Goal: Information Seeking & Learning: Learn about a topic

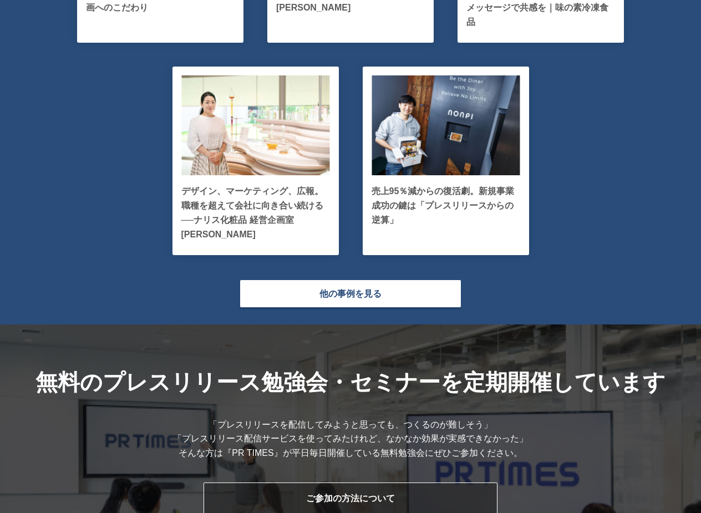
scroll to position [3157, 0]
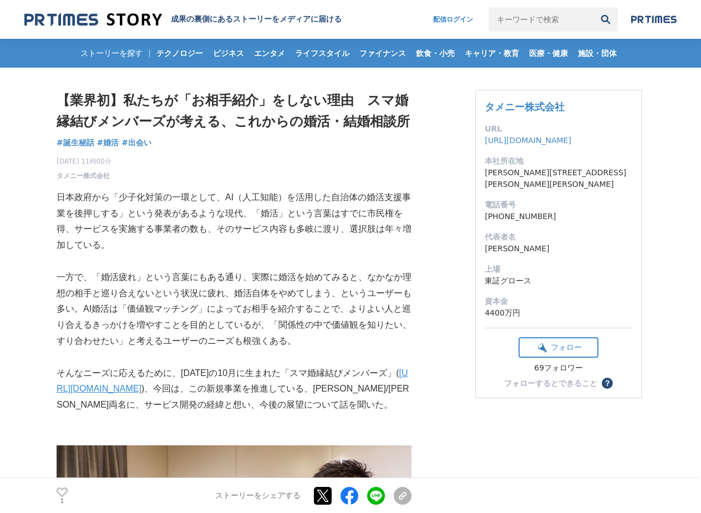
click at [41, 7] on header "成果の裏側にあるストーリーをメディアに届ける 配信ログイン 検索履歴 全て削除" at bounding box center [350, 19] width 701 height 39
click at [58, 16] on img at bounding box center [93, 19] width 138 height 15
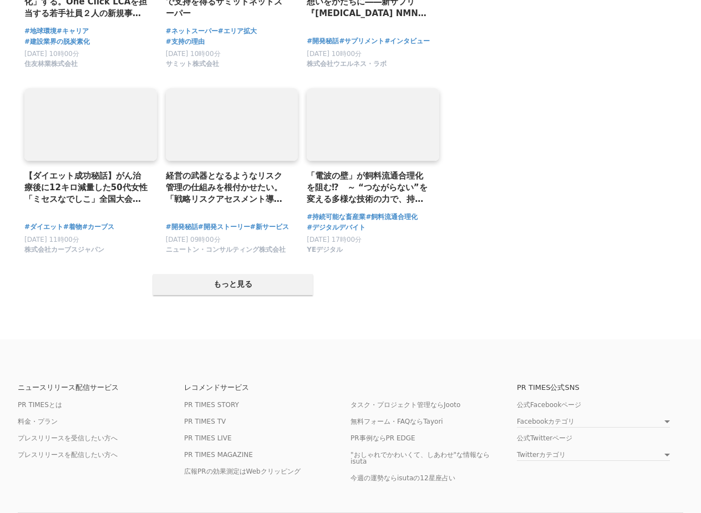
scroll to position [2159, 0]
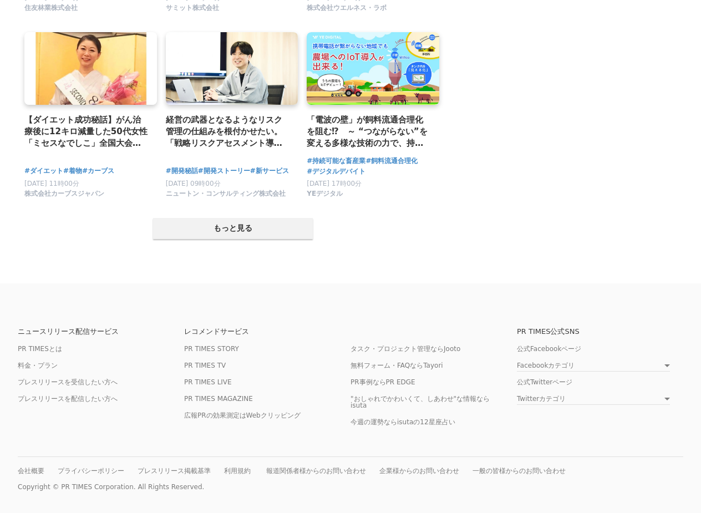
click at [226, 340] on div "レコメンドサービス PR TIMES STORY PR TIMES TV PR TIMES LIVE PR TIMES MAGAZINE 広報PRの効果測定は…" at bounding box center [267, 386] width 166 height 117
click at [224, 347] on link "PR TIMES STORY" at bounding box center [211, 349] width 55 height 8
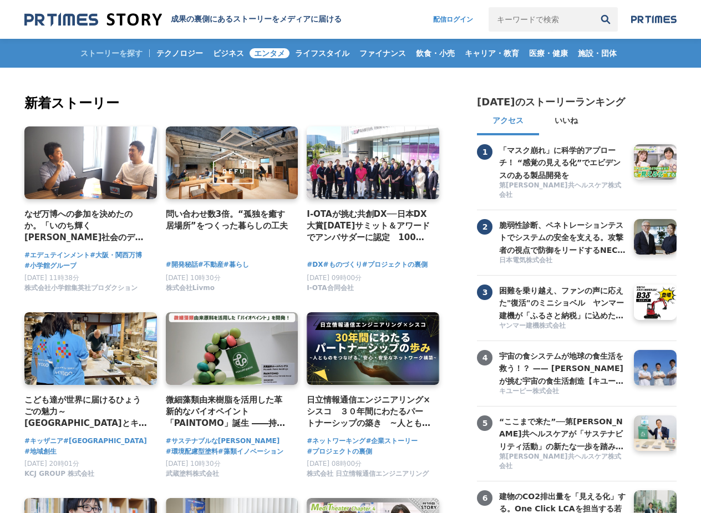
click at [269, 50] on span "エンタメ" at bounding box center [270, 53] width 40 height 10
